Goal: Transaction & Acquisition: Purchase product/service

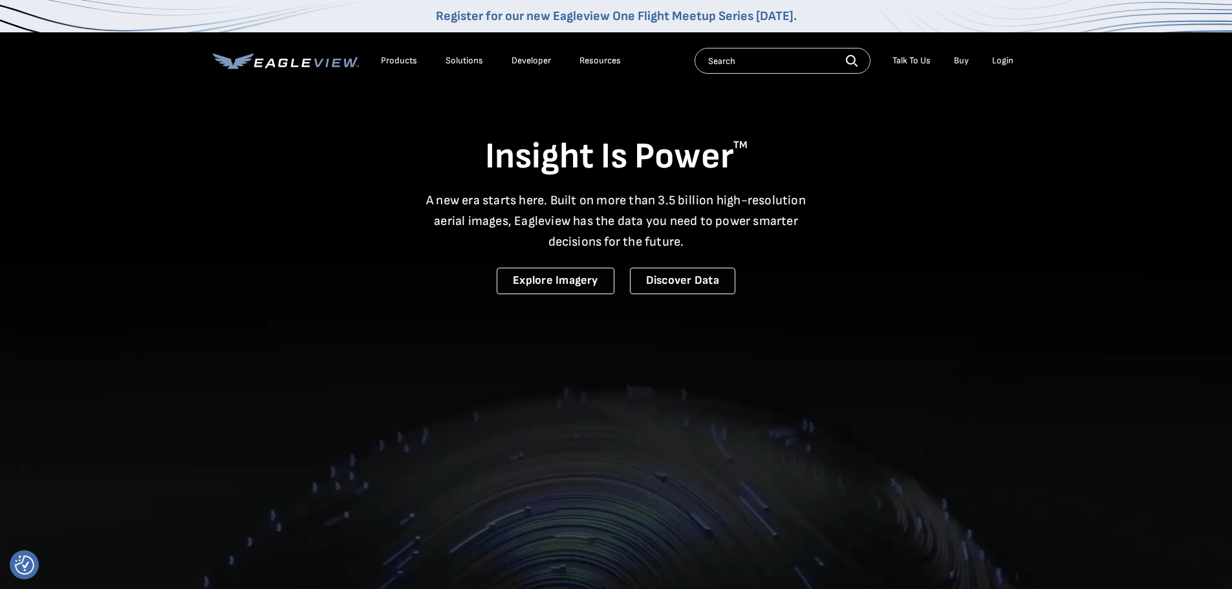
click at [1007, 58] on div "Login" at bounding box center [1002, 61] width 21 height 12
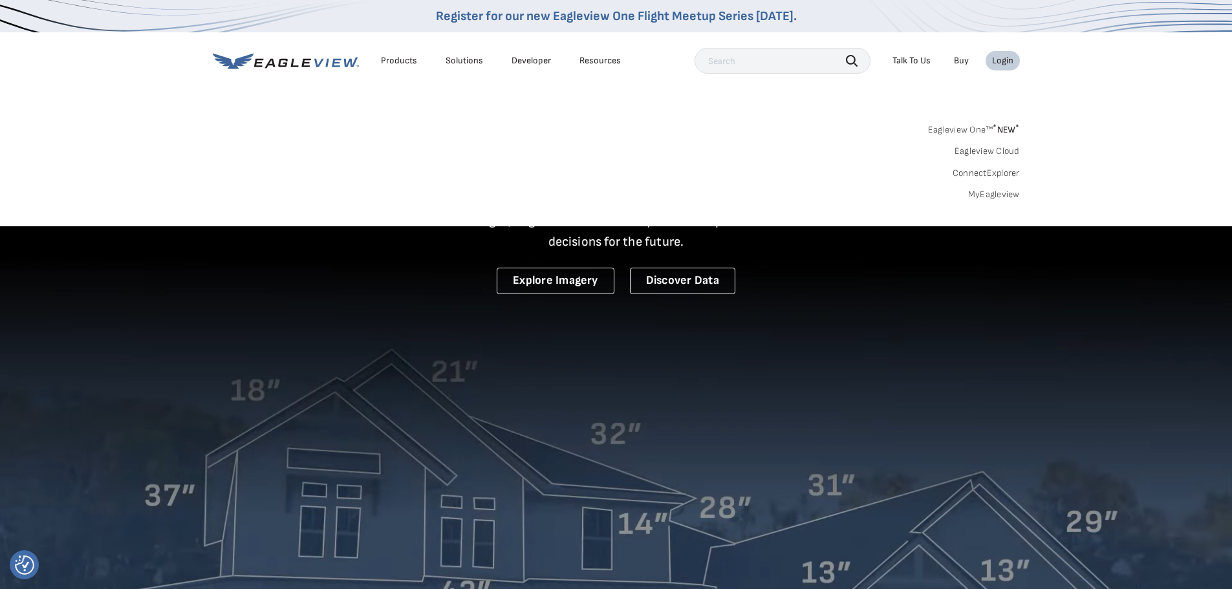
click at [990, 200] on link "MyEagleview" at bounding box center [994, 195] width 52 height 12
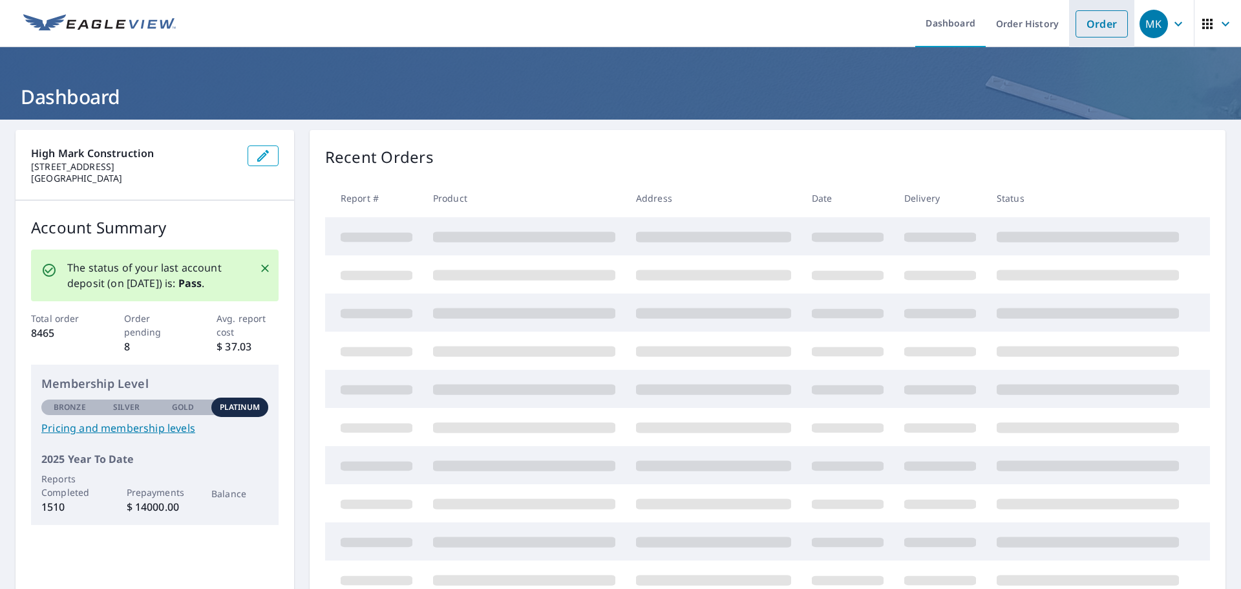
click at [1089, 22] on link "Order" at bounding box center [1102, 23] width 52 height 27
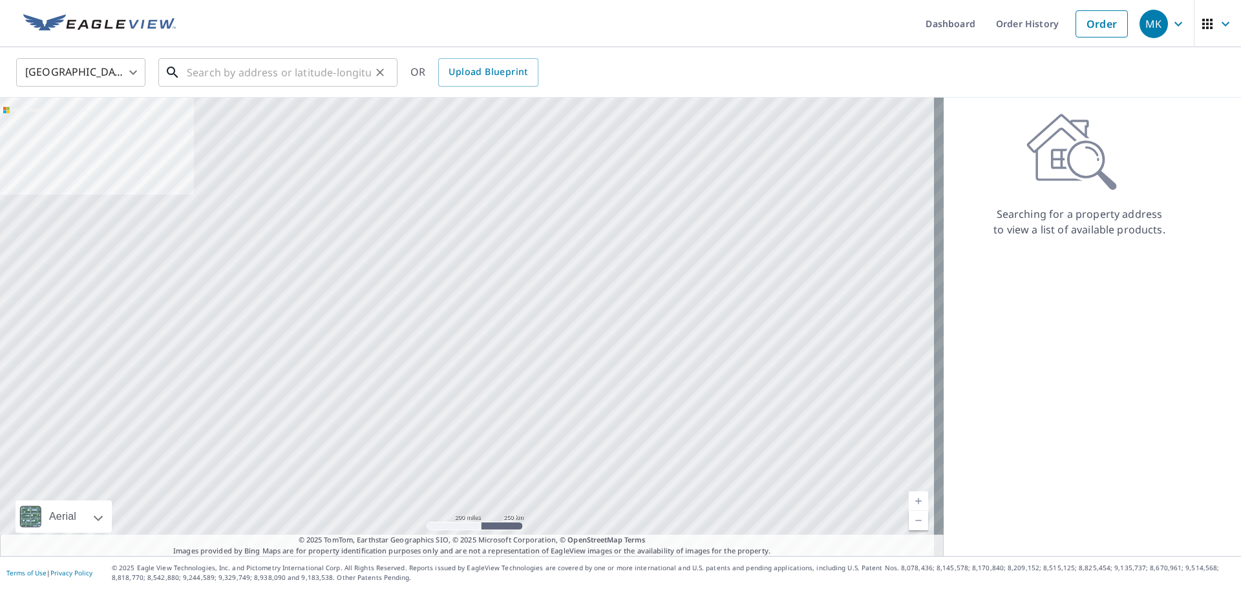
click at [270, 80] on input "text" at bounding box center [279, 72] width 184 height 36
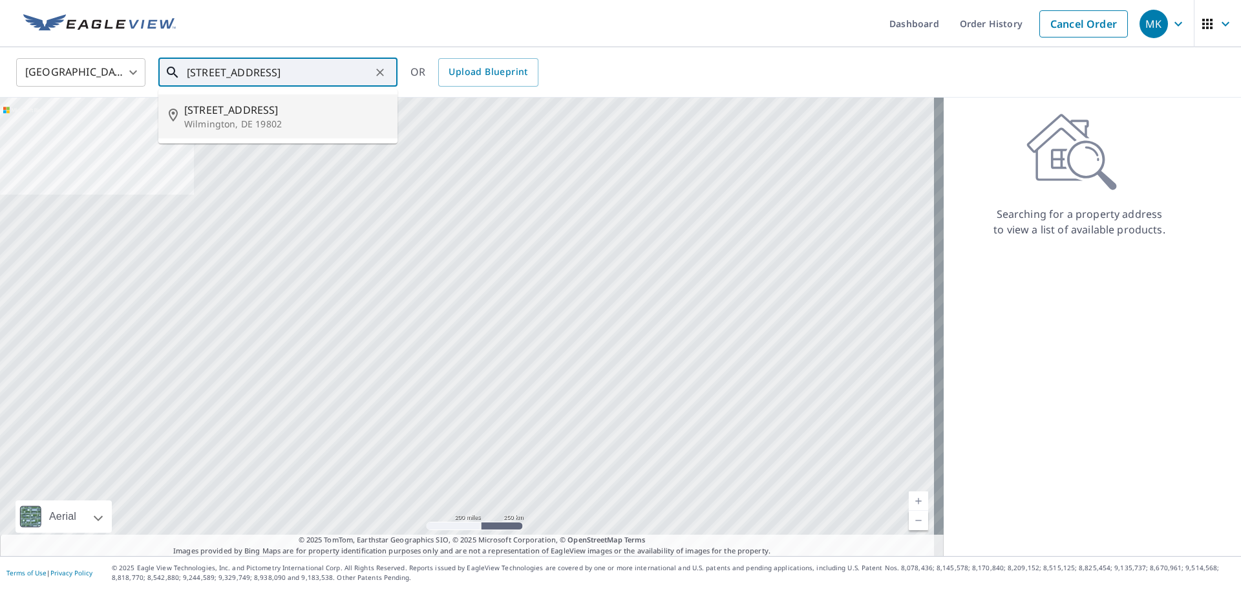
click at [235, 114] on span "[STREET_ADDRESS]" at bounding box center [285, 110] width 203 height 16
type input "[STREET_ADDRESS]"
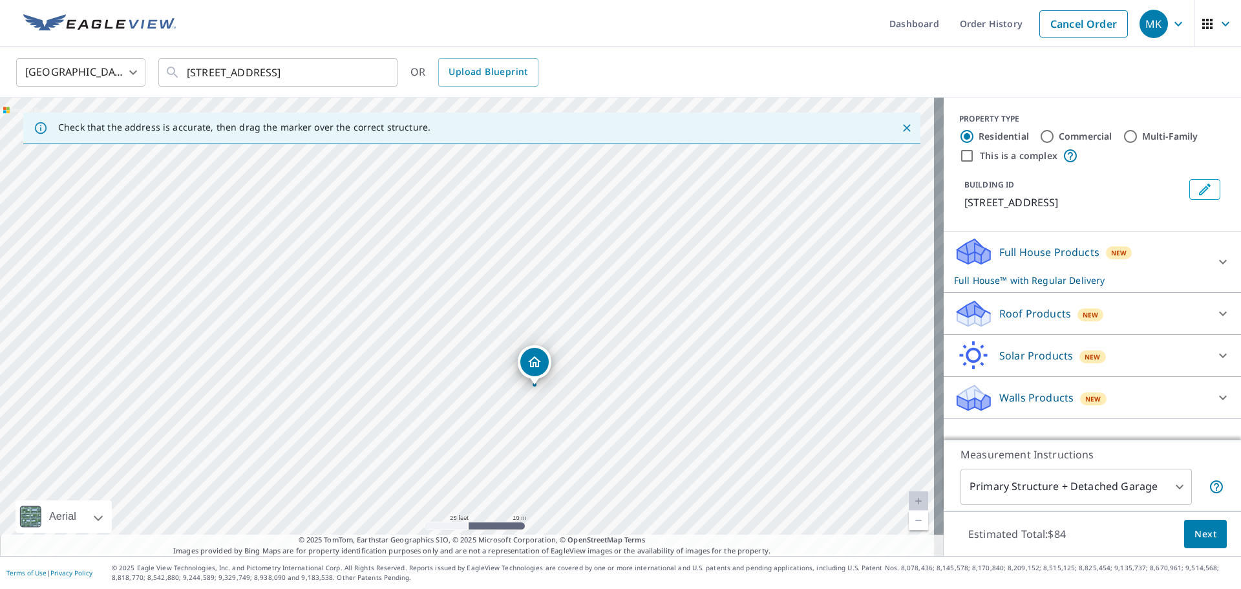
drag, startPoint x: 447, startPoint y: 199, endPoint x: 526, endPoint y: 532, distance: 342.0
click at [526, 532] on div "[STREET_ADDRESS]" at bounding box center [472, 327] width 944 height 458
drag, startPoint x: 492, startPoint y: 282, endPoint x: 537, endPoint y: 388, distance: 115.3
click at [1195, 310] on div "Roof Products New" at bounding box center [1080, 314] width 253 height 30
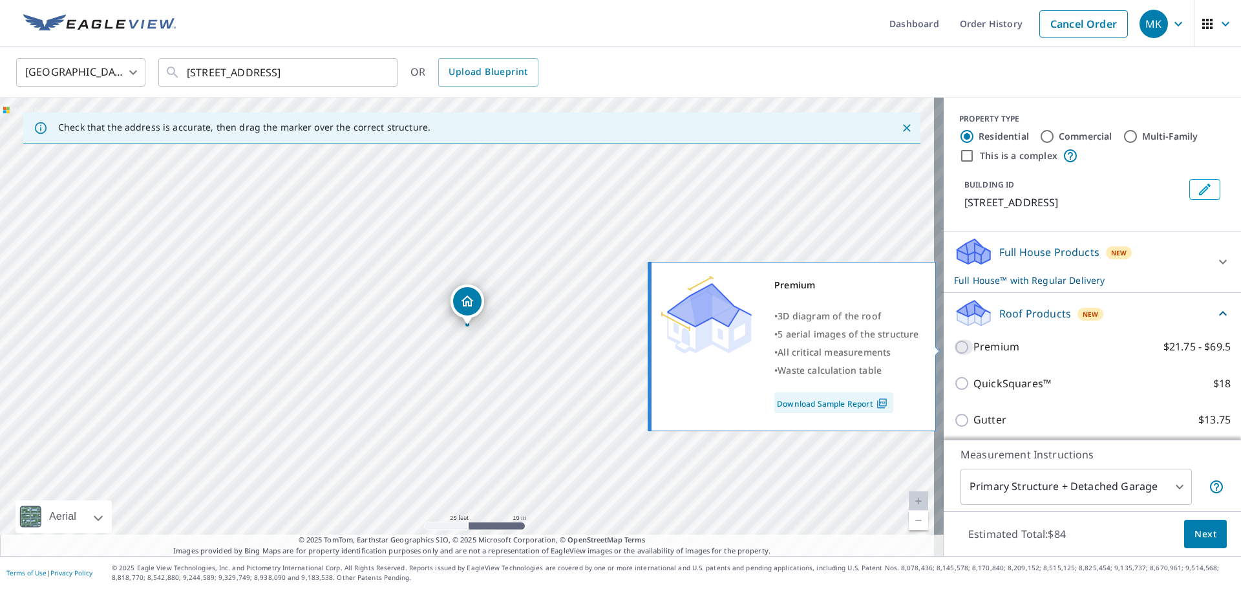
click at [954, 351] on input "Premium $21.75 - $69.5" at bounding box center [963, 347] width 19 height 16
checkbox input "true"
checkbox input "false"
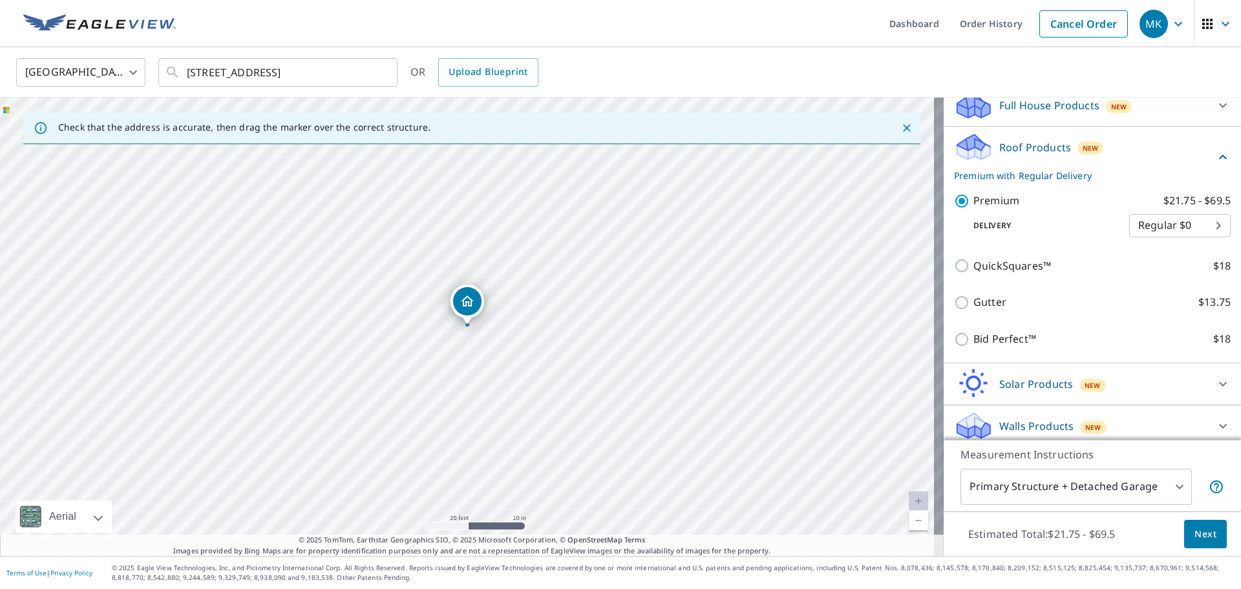
scroll to position [155, 0]
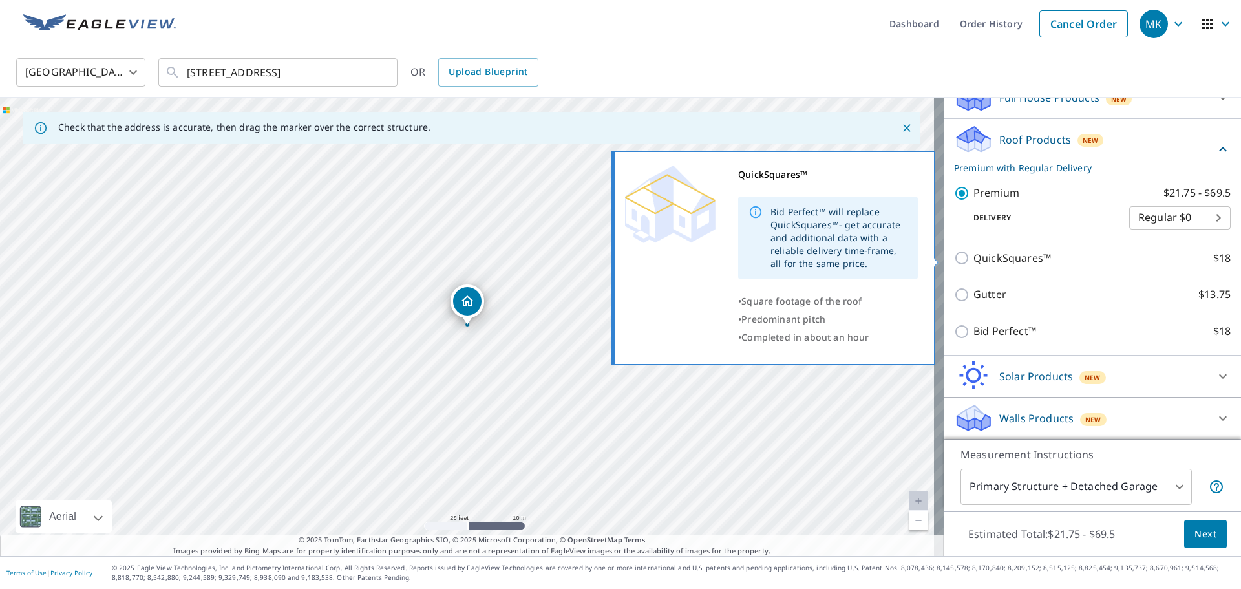
click at [954, 260] on input "QuickSquares™ $18" at bounding box center [963, 258] width 19 height 16
checkbox input "true"
checkbox input "false"
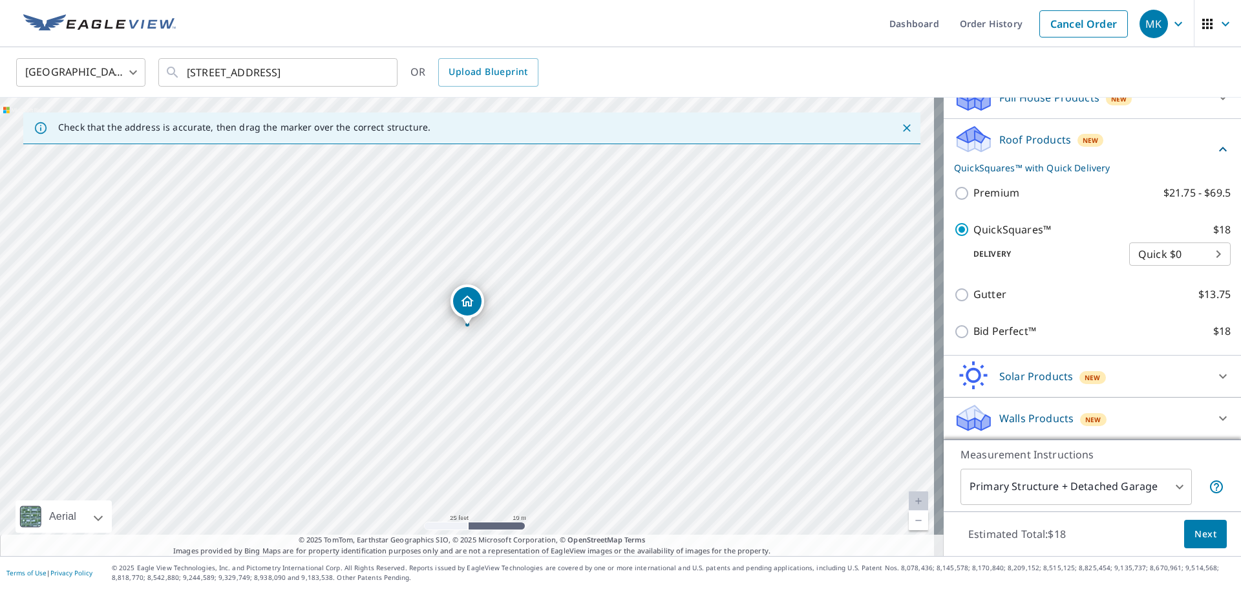
click at [1157, 497] on body "MK MK Dashboard Order History Cancel Order MK United States [GEOGRAPHIC_DATA] ​…" at bounding box center [620, 294] width 1241 height 589
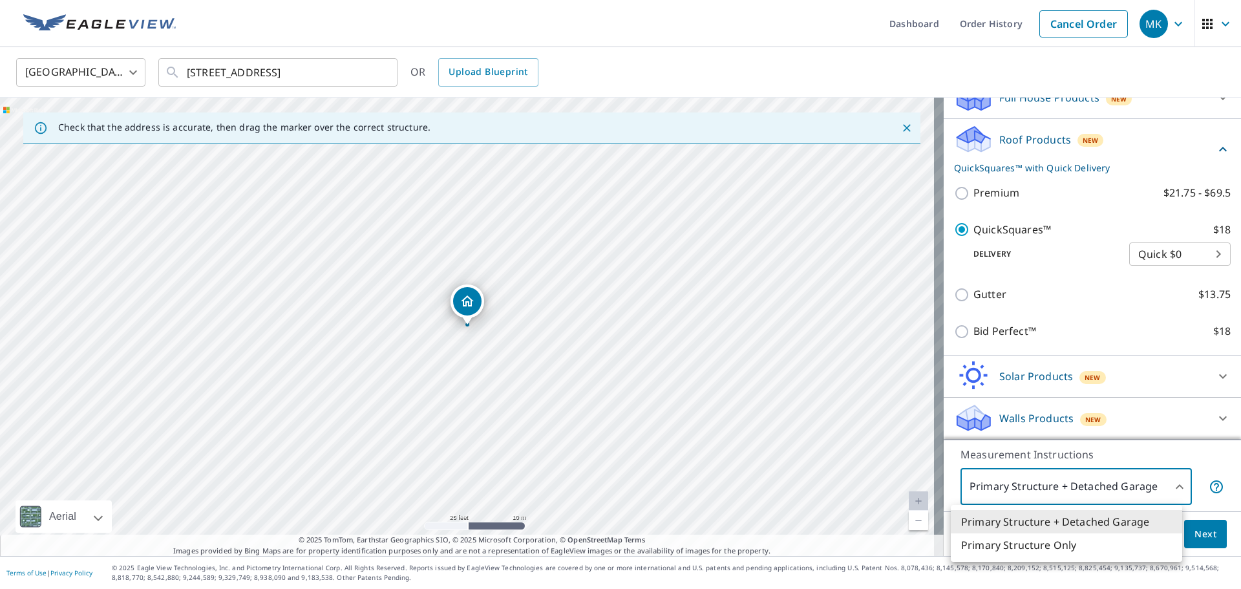
click at [1035, 550] on li "Primary Structure Only" at bounding box center [1066, 544] width 231 height 23
type input "2"
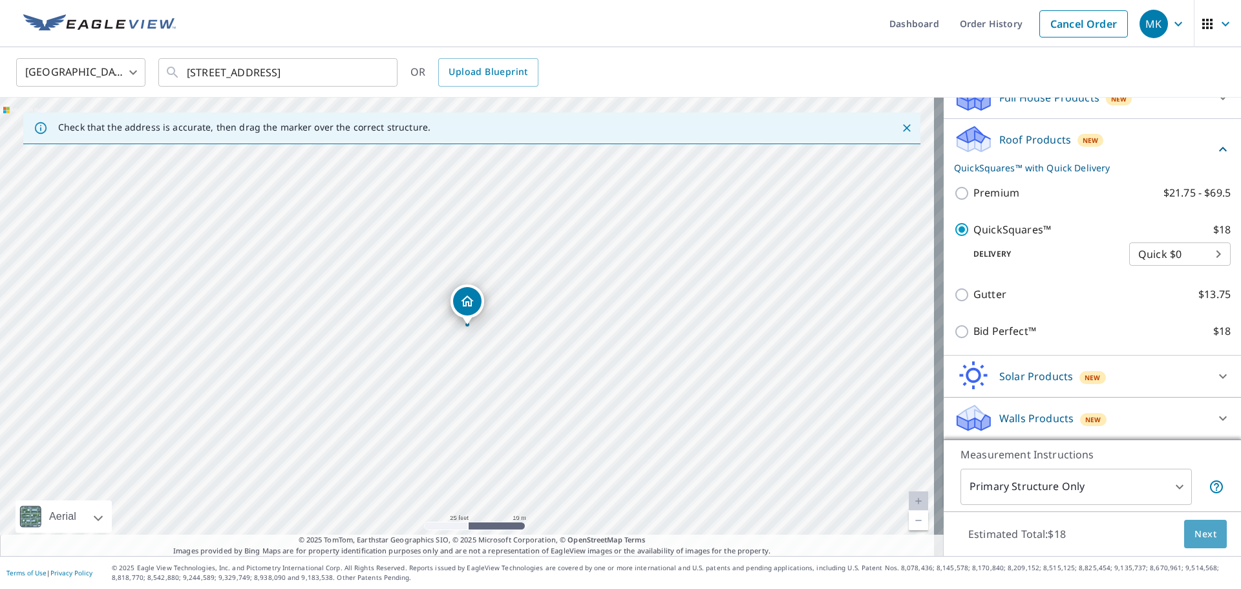
click at [1209, 533] on button "Next" at bounding box center [1205, 534] width 43 height 29
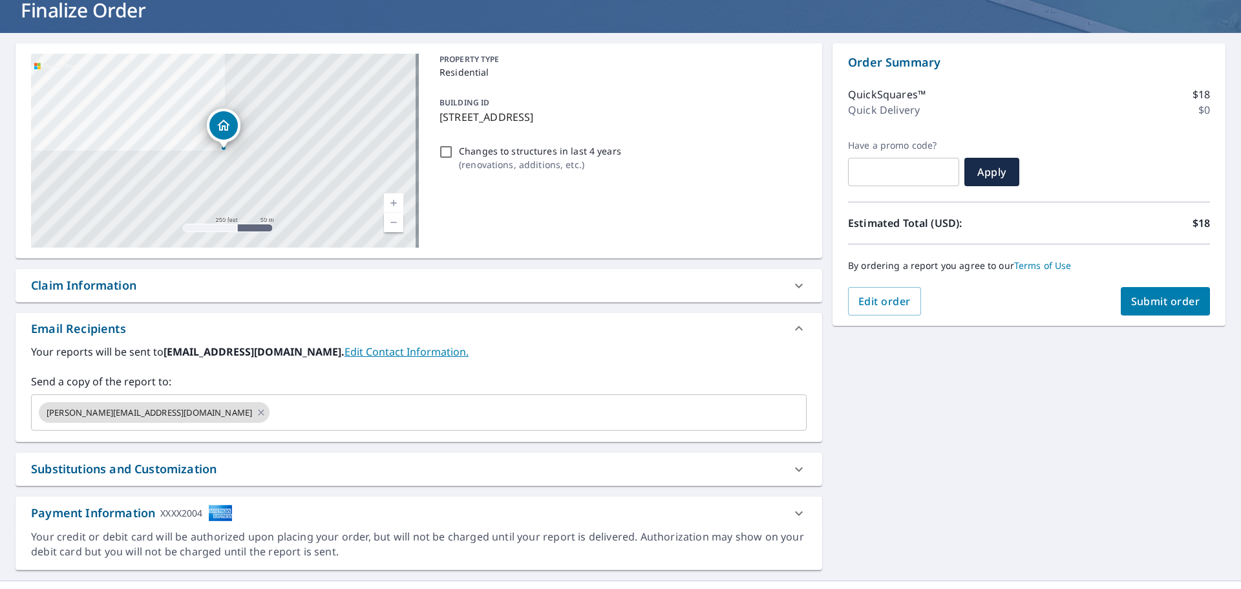
scroll to position [111, 0]
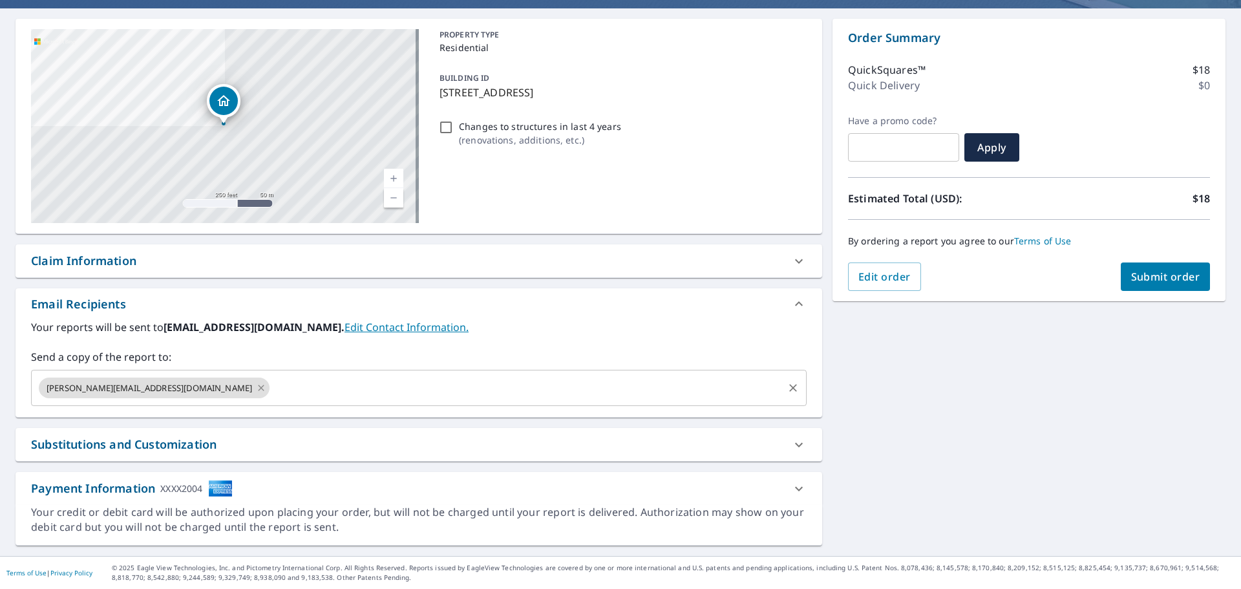
click at [258, 387] on icon at bounding box center [261, 388] width 6 height 6
checkbox input "true"
click at [204, 392] on input "text" at bounding box center [409, 388] width 745 height 25
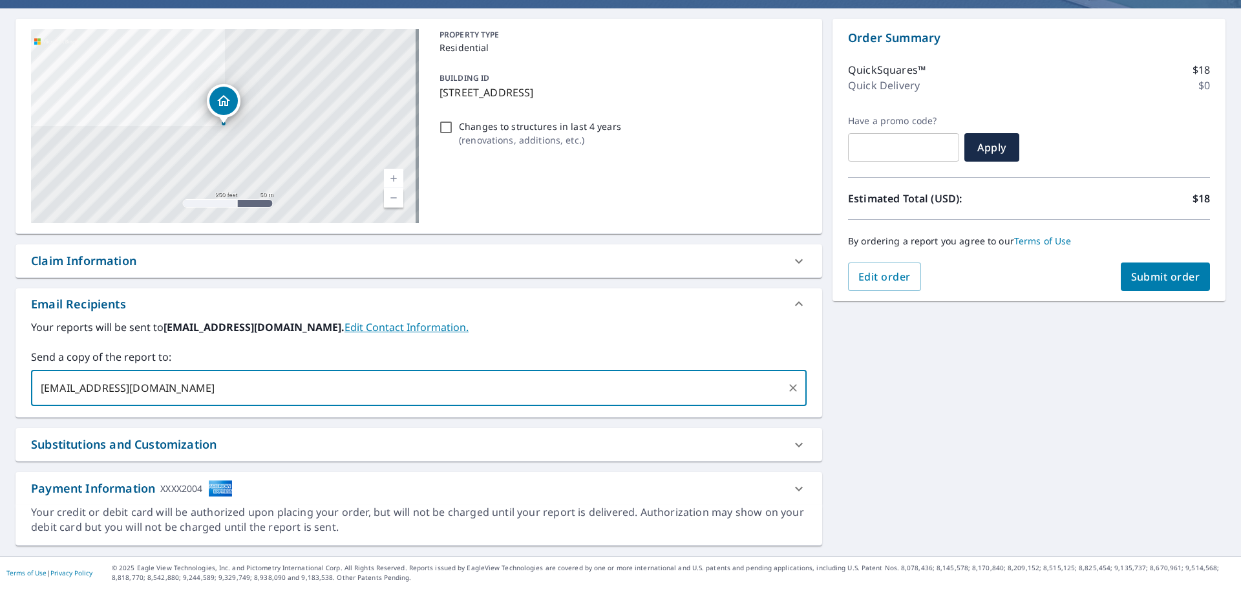
type input "[EMAIL_ADDRESS][DOMAIN_NAME]"
click at [485, 315] on div "Email Recipients" at bounding box center [419, 303] width 807 height 31
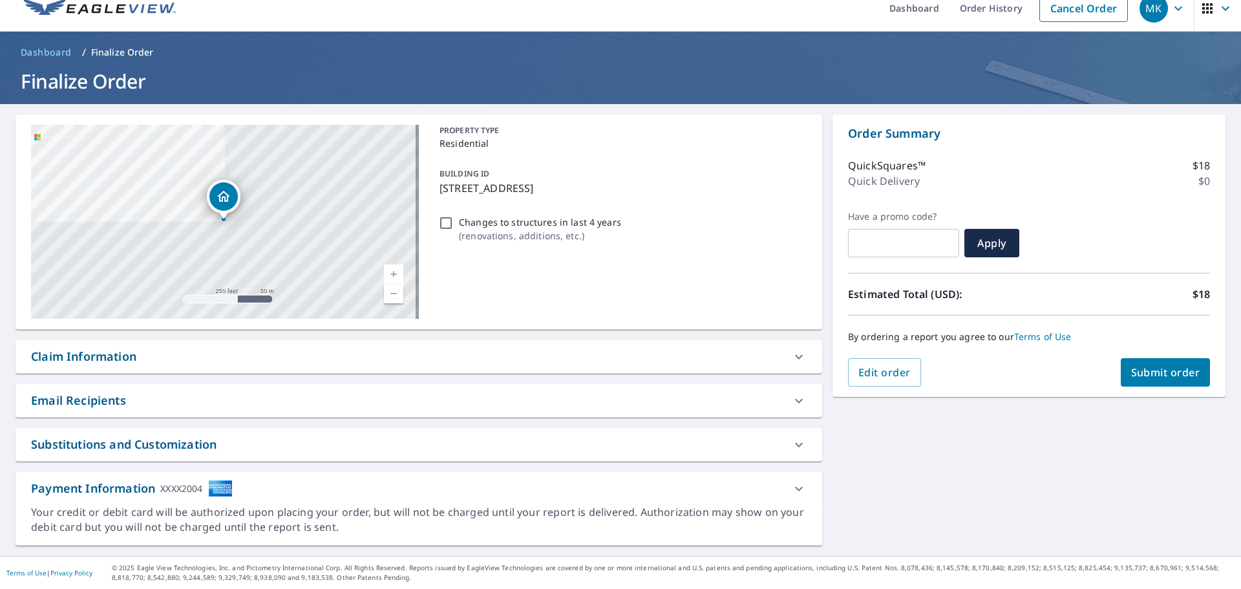
scroll to position [16, 0]
click at [555, 416] on div "Email Recipients" at bounding box center [419, 400] width 807 height 33
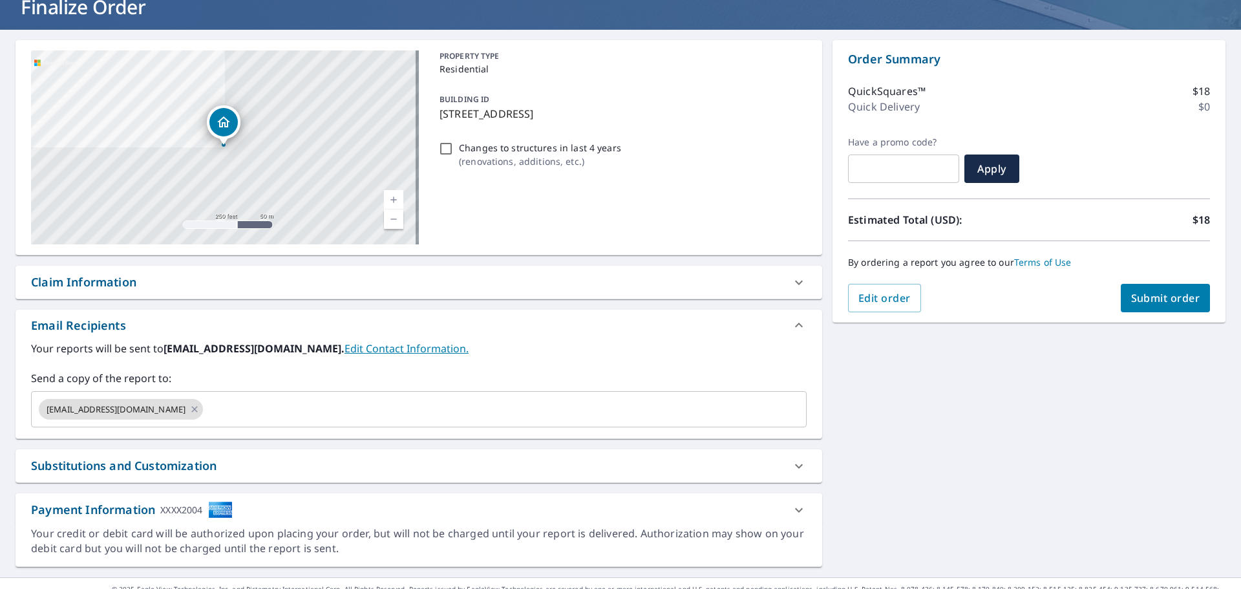
scroll to position [111, 0]
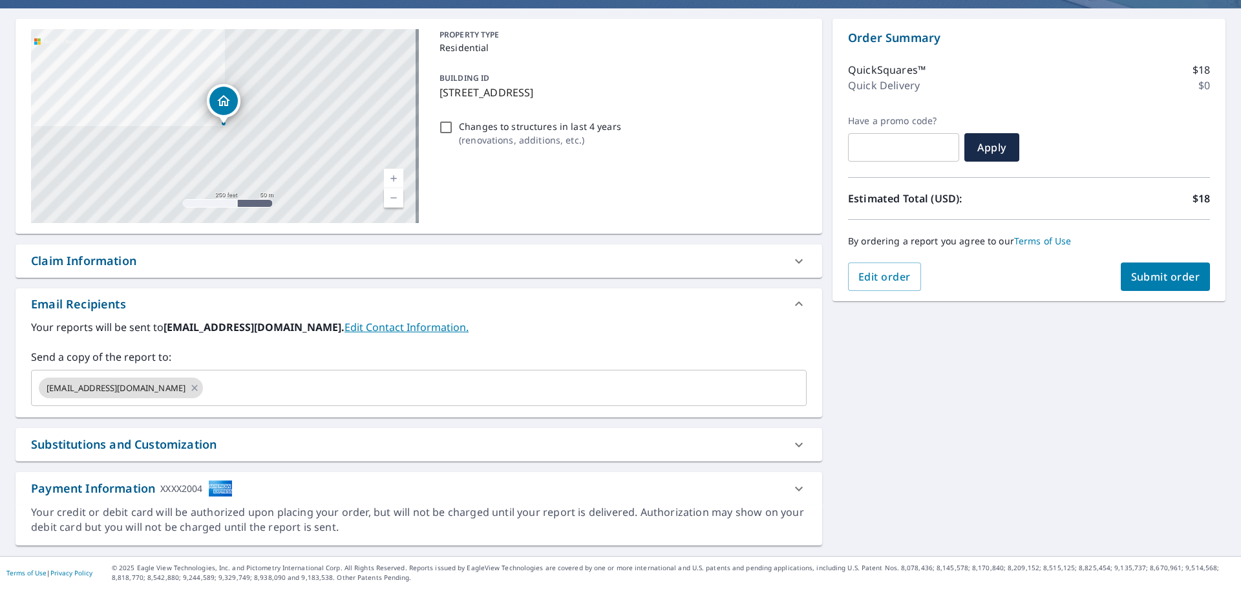
drag, startPoint x: 1140, startPoint y: 275, endPoint x: 1142, endPoint y: 259, distance: 17.0
click at [1142, 260] on div "Order Summary QuickSquares™ $18 Quick Delivery $0 Have a promo code? ​ Apply Es…" at bounding box center [1029, 160] width 393 height 283
click at [1157, 288] on button "Submit order" at bounding box center [1166, 276] width 90 height 28
checkbox input "true"
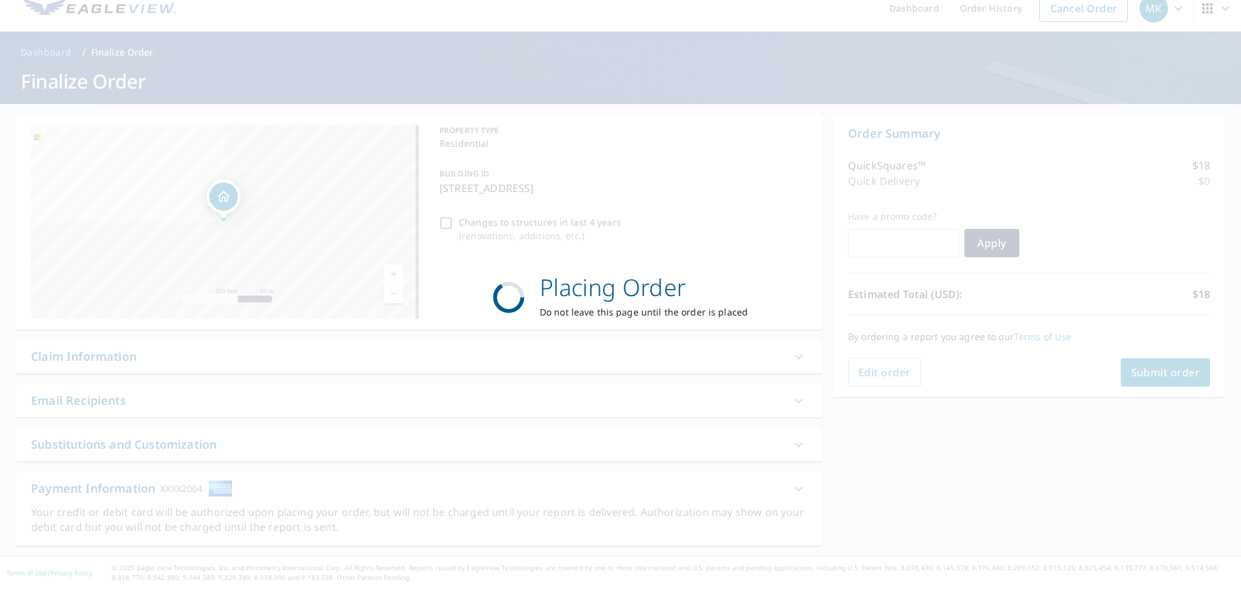
scroll to position [16, 0]
